Goal: Task Accomplishment & Management: Use online tool/utility

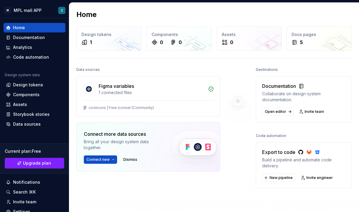
click at [114, 159] on html "M MPL mall APP Z Home Documentation Analytics Code automation Design system dat…" at bounding box center [179, 106] width 359 height 212
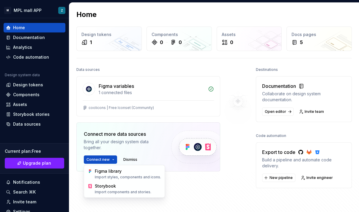
click at [135, 84] on html "M MPL mall APP Z Home Documentation Analytics Code automation Design system dat…" at bounding box center [179, 106] width 359 height 212
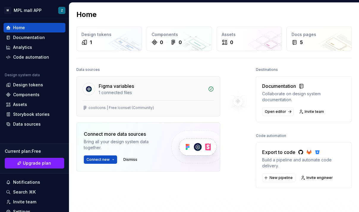
click at [117, 91] on div "1 connected files" at bounding box center [152, 93] width 106 height 6
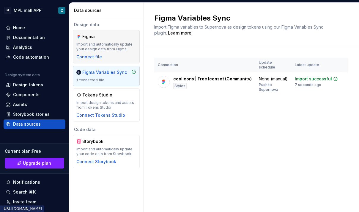
click at [114, 44] on div "Import and automatically update your design data from Figma." at bounding box center [106, 47] width 60 height 10
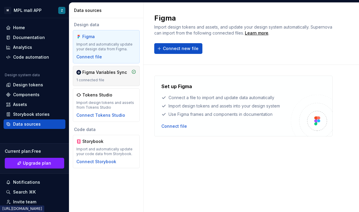
click at [102, 72] on div "Figma Variables Sync" at bounding box center [104, 72] width 45 height 6
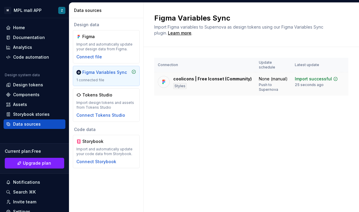
click at [209, 76] on div "coolicons | Free Iconset (Community)" at bounding box center [212, 79] width 79 height 6
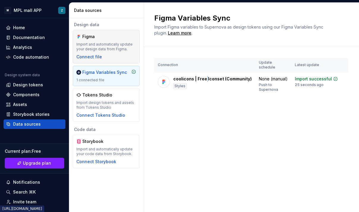
click at [105, 55] on div "Figma Import and automatically update your design data from Figma. Connect file" at bounding box center [106, 47] width 60 height 26
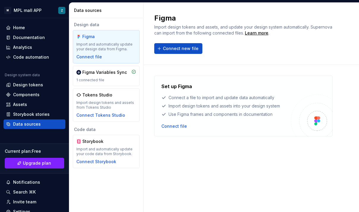
click at [173, 38] on div "Figma Import design tokens and assets, and update your design system automatica…" at bounding box center [251, 33] width 194 height 40
click at [173, 49] on span "Connect new file" at bounding box center [181, 49] width 36 height 6
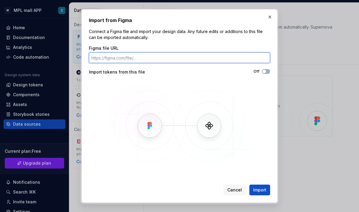
paste input "https://www.figma.com/design/OlS3cjr5xdneD3EAgDg9Cs/coolicons-%7C-Free-Iconset-…"
type input "https://www.figma.com/design/OlS3cjr5xdneD3EAgDg9Cs/coolicons-%7C-Free-Iconset-…"
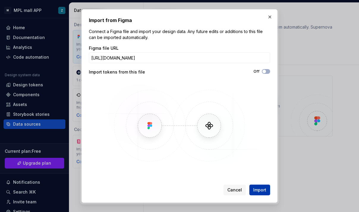
scroll to position [0, 0]
click at [265, 191] on span "Import" at bounding box center [259, 190] width 13 height 6
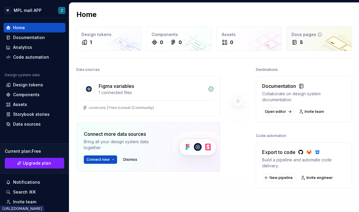
click at [303, 35] on div "Docs pages" at bounding box center [319, 35] width 55 height 6
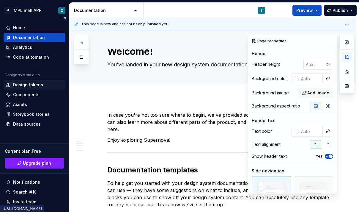
click at [36, 82] on div "Design tokens" at bounding box center [28, 85] width 30 height 6
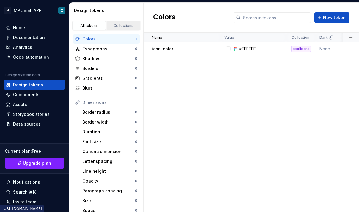
click at [124, 26] on div "Collections" at bounding box center [124, 25] width 30 height 5
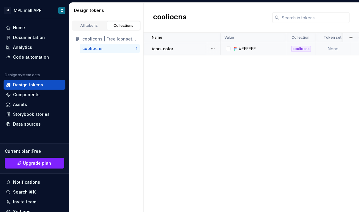
click at [228, 49] on div at bounding box center [228, 48] width 5 height 5
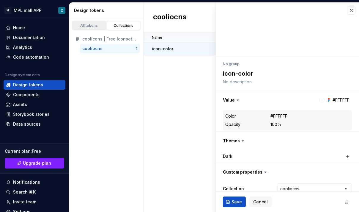
type textarea "*"
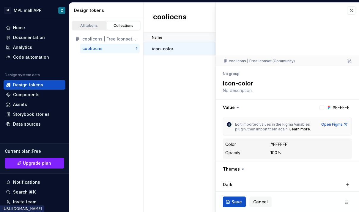
click at [85, 24] on div "All tokens" at bounding box center [89, 25] width 30 height 5
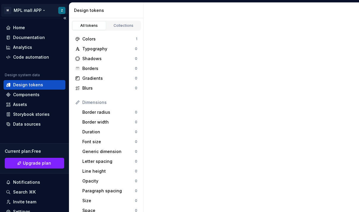
click at [26, 9] on html "M MPL mall APP Z Home Documentation Analytics Code automation Design system dat…" at bounding box center [179, 106] width 359 height 212
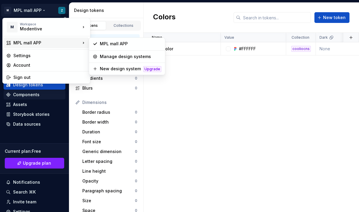
click at [210, 89] on html "M MPL mall APP Z Home Documentation Analytics Code automation Design system dat…" at bounding box center [179, 106] width 359 height 212
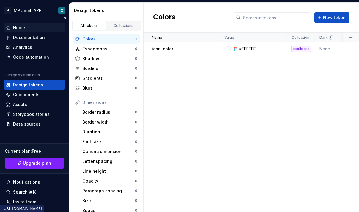
click at [31, 29] on div "Home" at bounding box center [34, 28] width 57 height 6
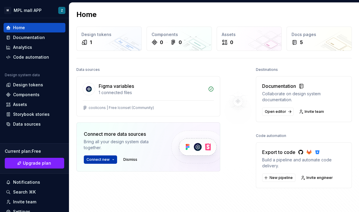
click at [114, 159] on html "M MPL mall APP Z Home Documentation Analytics Code automation Design system dat…" at bounding box center [179, 106] width 359 height 212
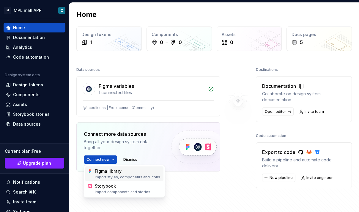
click at [118, 172] on div "Figma library Import styles, components and icons." at bounding box center [128, 173] width 66 height 11
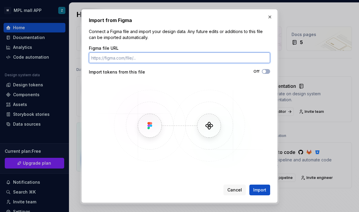
click at [151, 57] on input "Figma file URL" at bounding box center [179, 57] width 181 height 11
paste input "https://www.figma.com/design/OlS3cjr5xdneD3EAgDg9Cs/coolicons-%7C-Free-Iconset-…"
type input "https://www.figma.com/design/OlS3cjr5xdneD3EAgDg9Cs/coolicons-%7C-Free-Iconset-…"
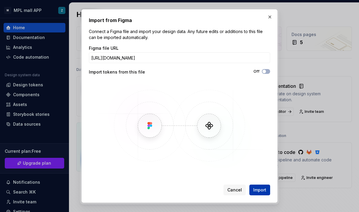
click at [264, 190] on span "Import" at bounding box center [259, 190] width 13 height 6
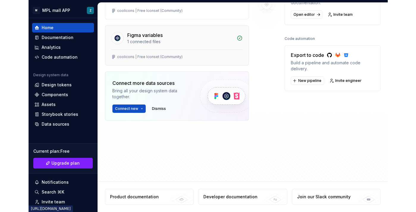
scroll to position [0, 0]
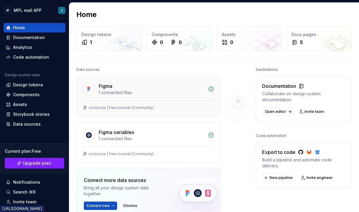
click at [147, 87] on div "Figma" at bounding box center [152, 85] width 106 height 7
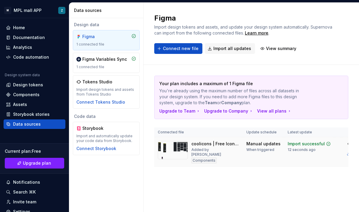
click at [216, 146] on div "coolicons | Free Iconset (Community)" at bounding box center [216, 144] width 48 height 6
click at [314, 144] on div "Import successful" at bounding box center [306, 144] width 37 height 6
click at [345, 153] on button "Import updates" at bounding box center [363, 153] width 37 height 8
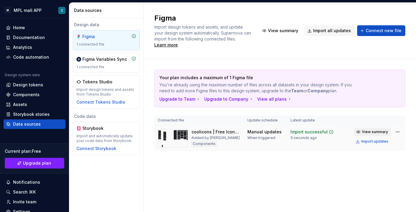
click at [359, 129] on span "View summary" at bounding box center [375, 131] width 26 height 5
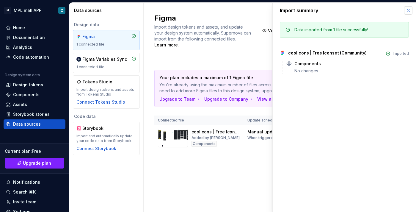
click at [359, 10] on button "button" at bounding box center [408, 10] width 8 height 8
